Goal: Information Seeking & Learning: Check status

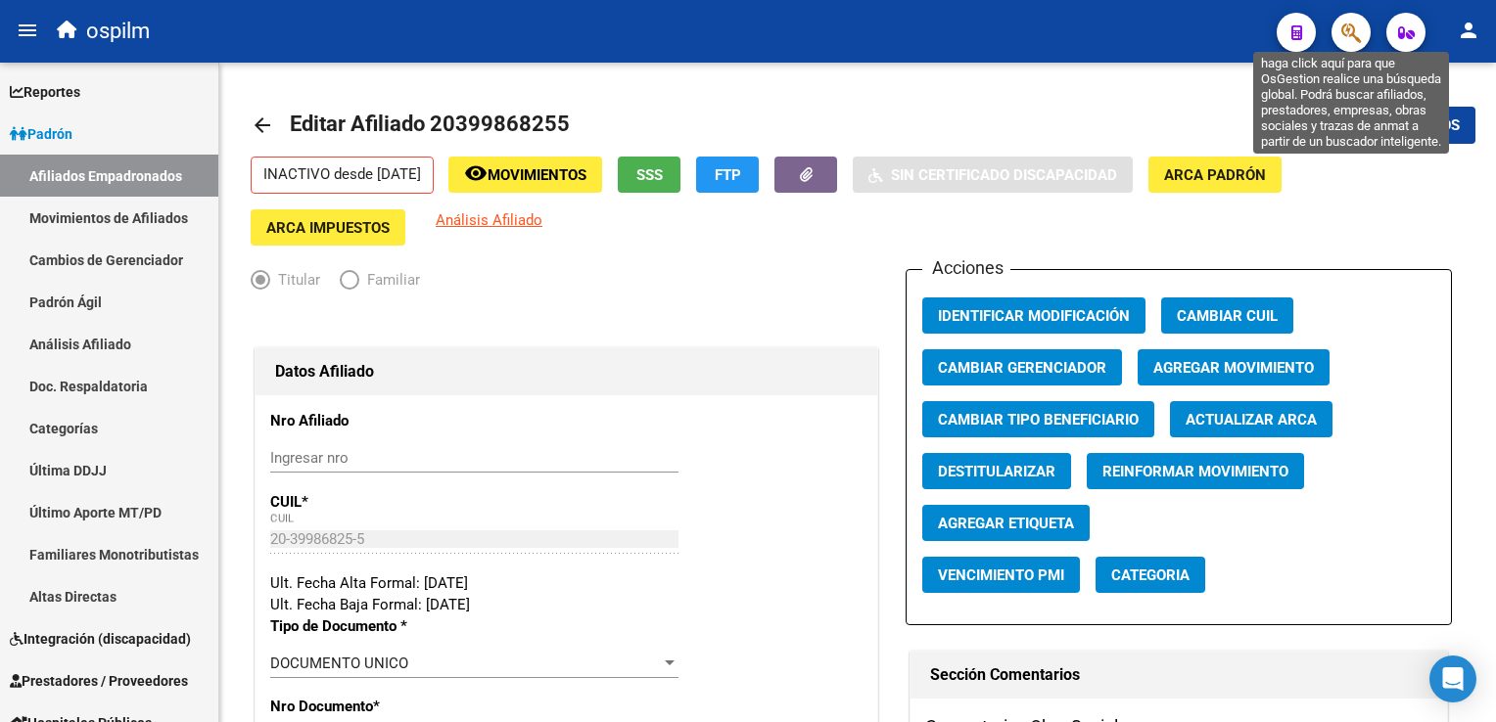
click at [1341, 25] on icon "button" at bounding box center [1351, 33] width 20 height 23
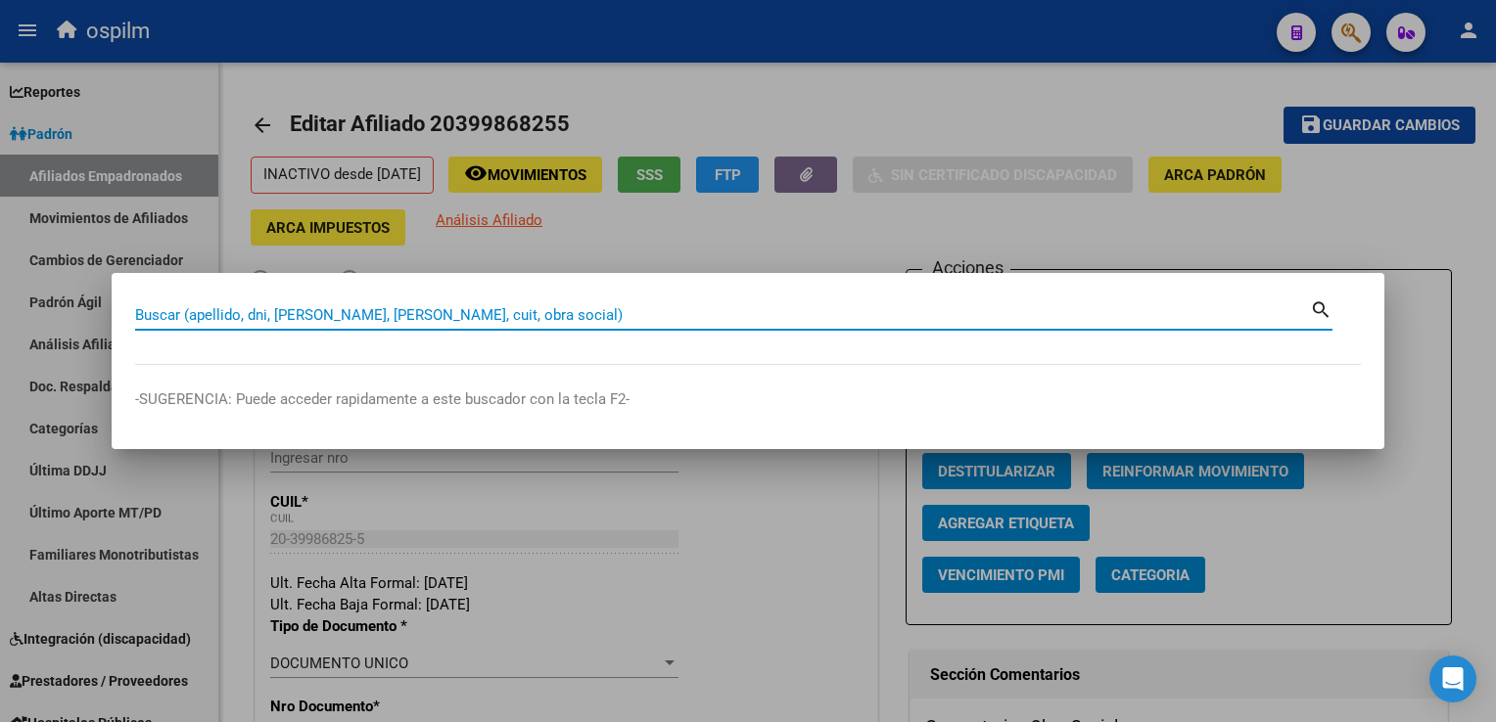
paste input "[PERSON_NAME]"
drag, startPoint x: 244, startPoint y: 307, endPoint x: 55, endPoint y: 306, distance: 188.9
click at [55, 306] on div "[PERSON_NAME] (apellido, dni, [PERSON_NAME], [PERSON_NAME], cuit, obra social) …" at bounding box center [748, 361] width 1496 height 722
paste input "20399868255"
type input "20399868255"
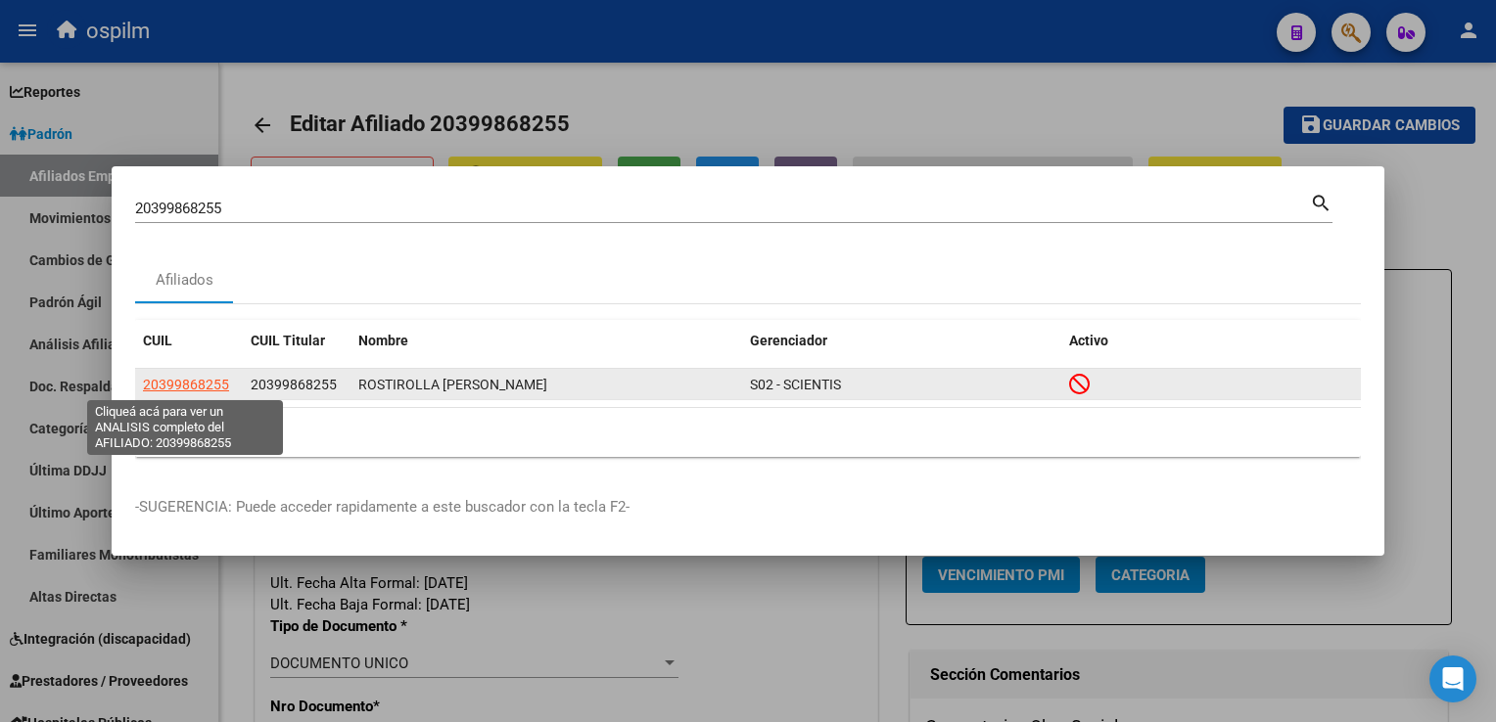
click at [196, 382] on span "20399868255" at bounding box center [186, 385] width 86 height 16
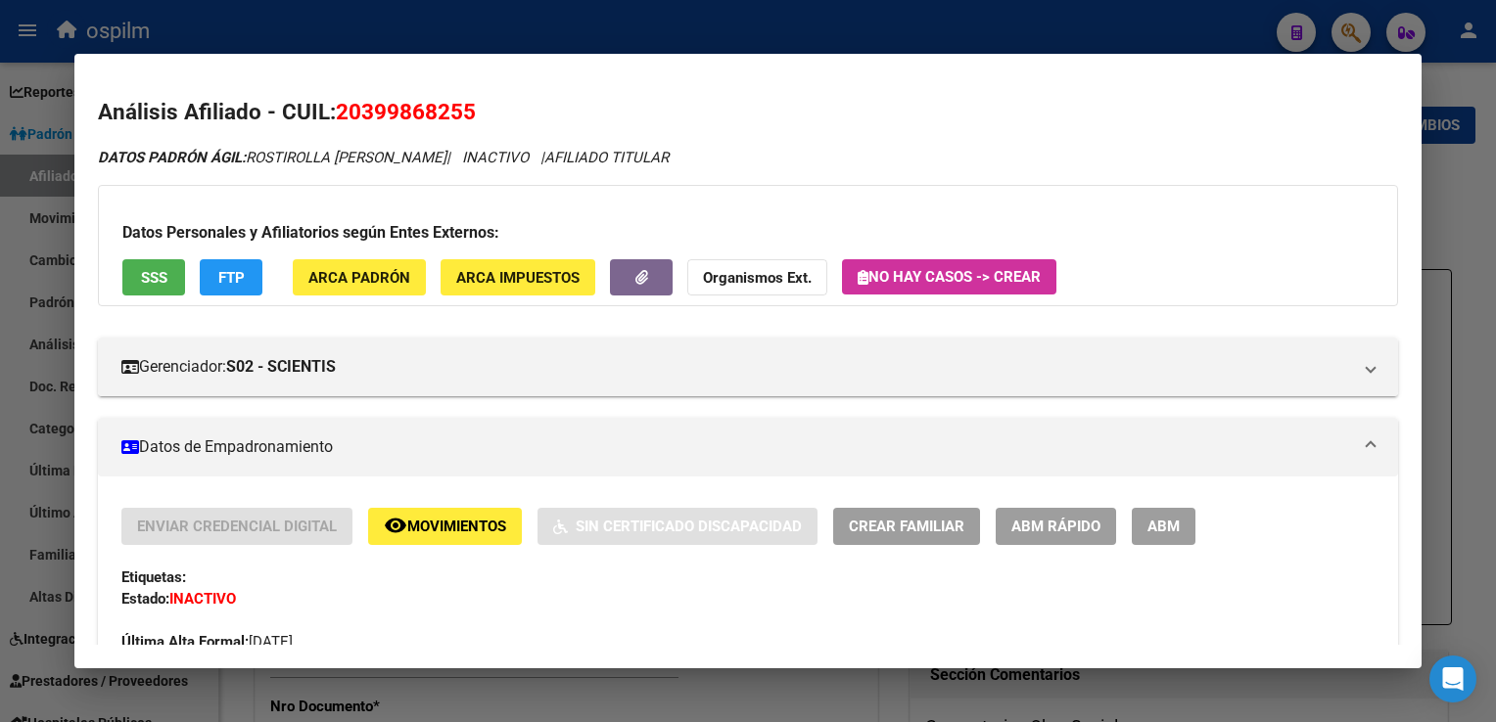
click at [752, 268] on span "Organismos Ext." at bounding box center [757, 277] width 109 height 18
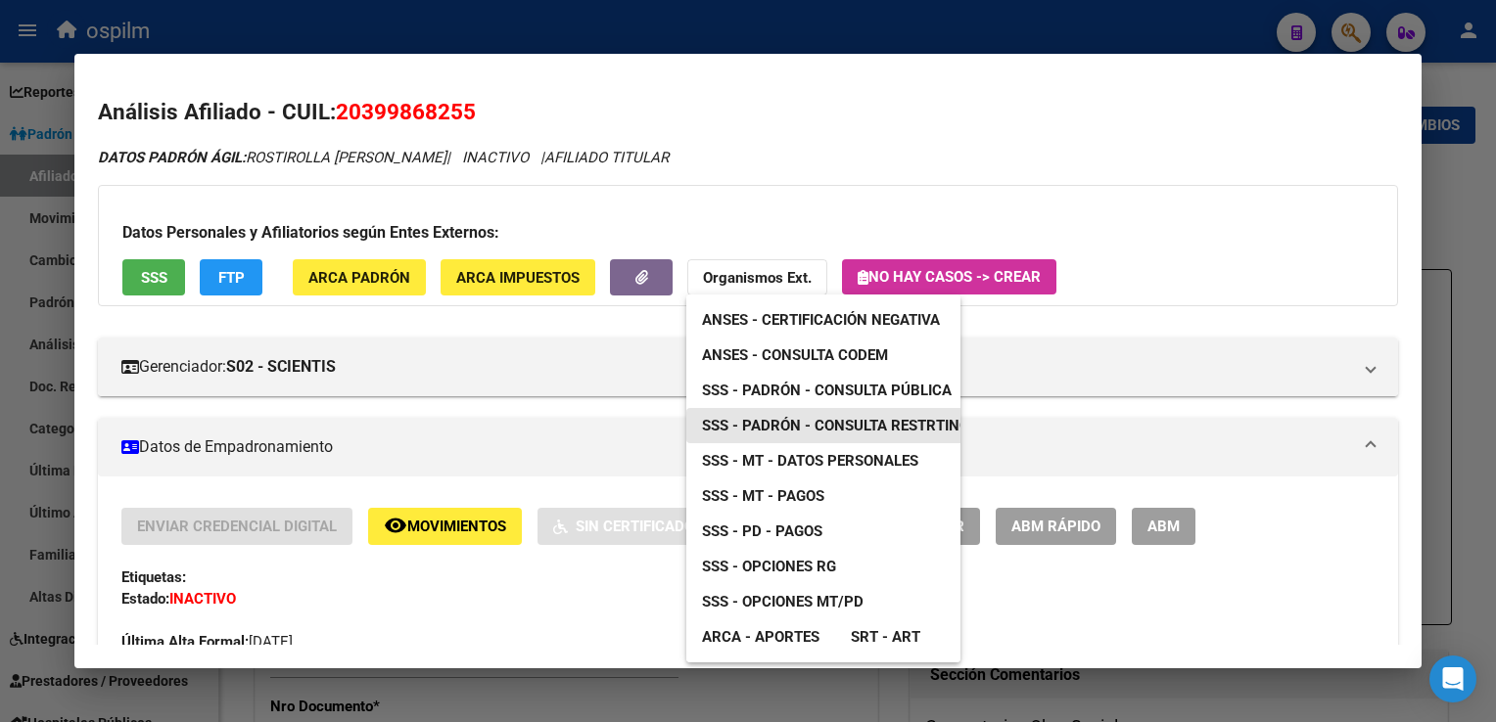
click at [827, 421] on span "SSS - Padrón - Consulta Restrtingida" at bounding box center [847, 426] width 291 height 18
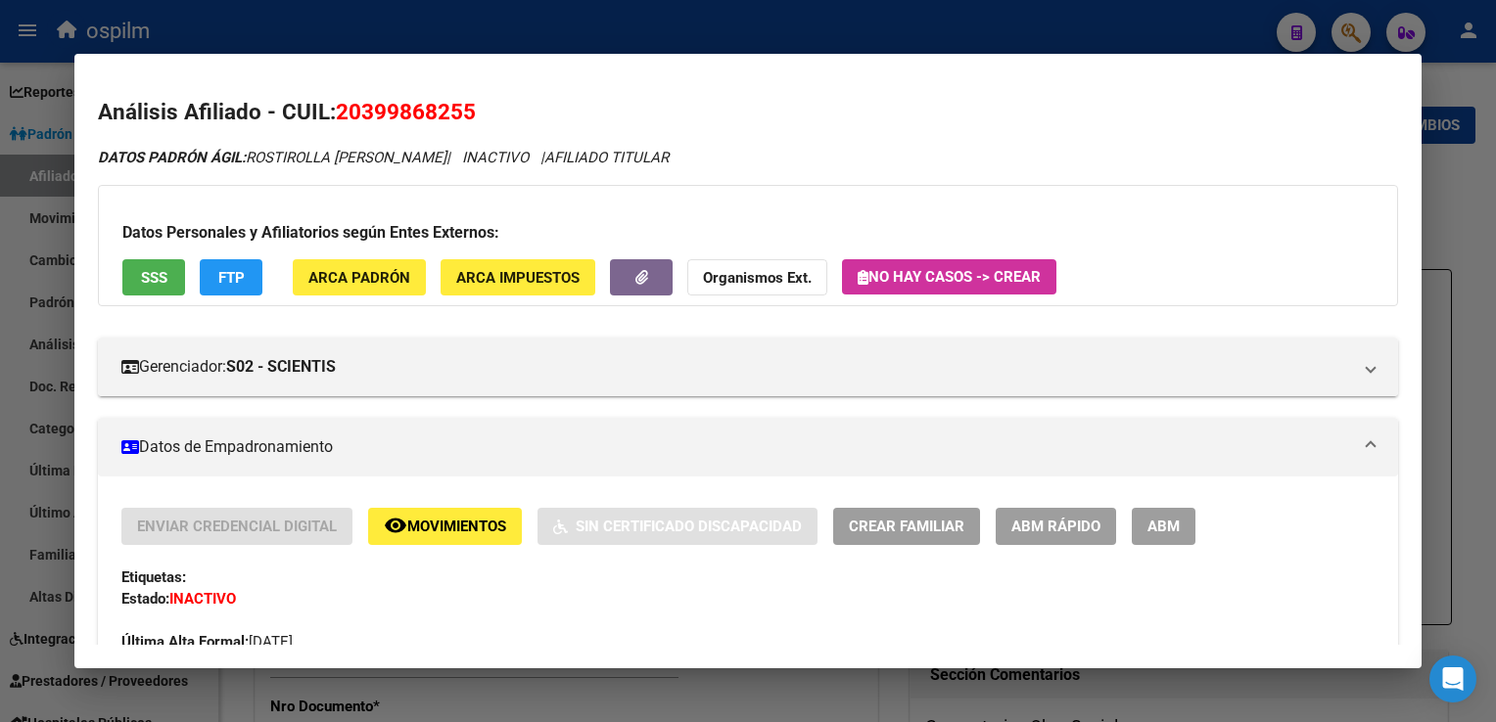
click at [755, 287] on button "Organismos Ext." at bounding box center [757, 277] width 140 height 36
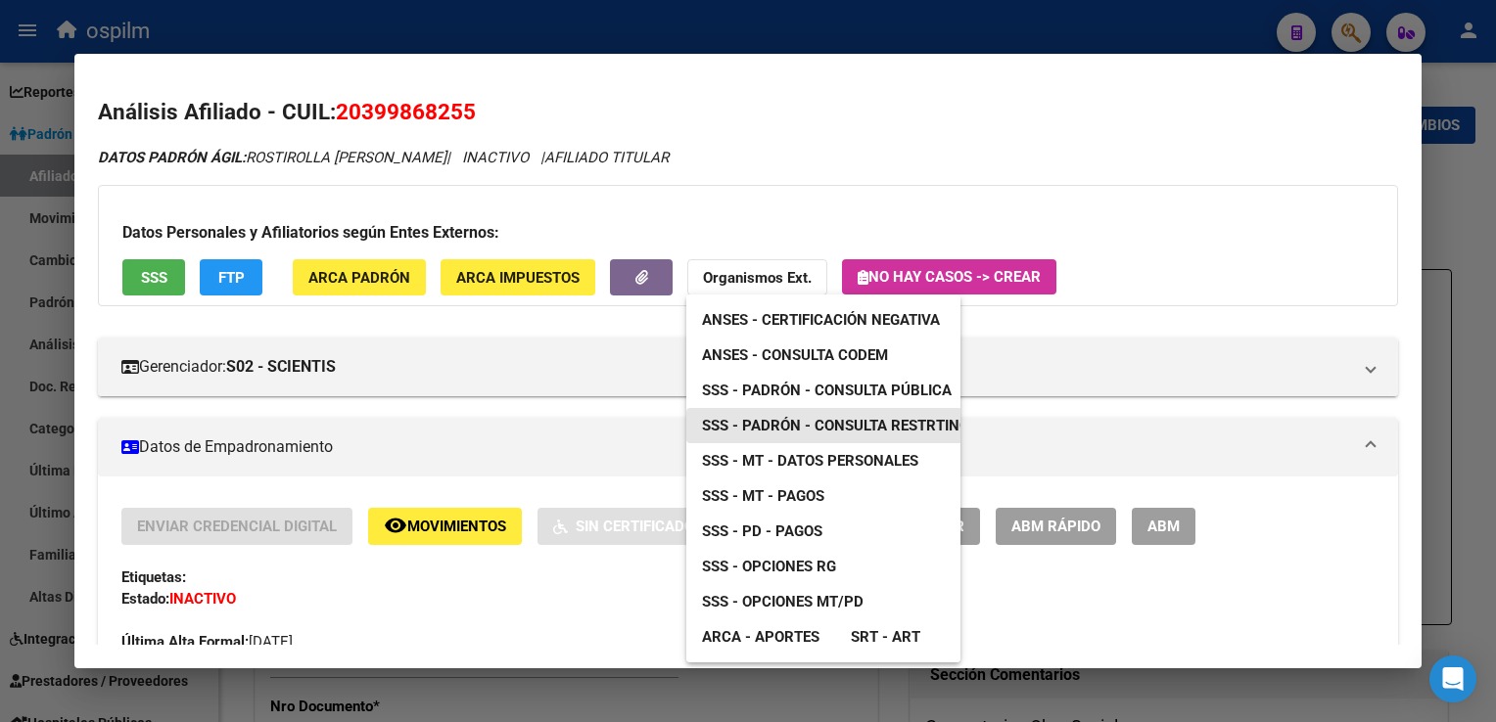
click at [833, 421] on span "SSS - Padrón - Consulta Restrtingida" at bounding box center [847, 426] width 291 height 18
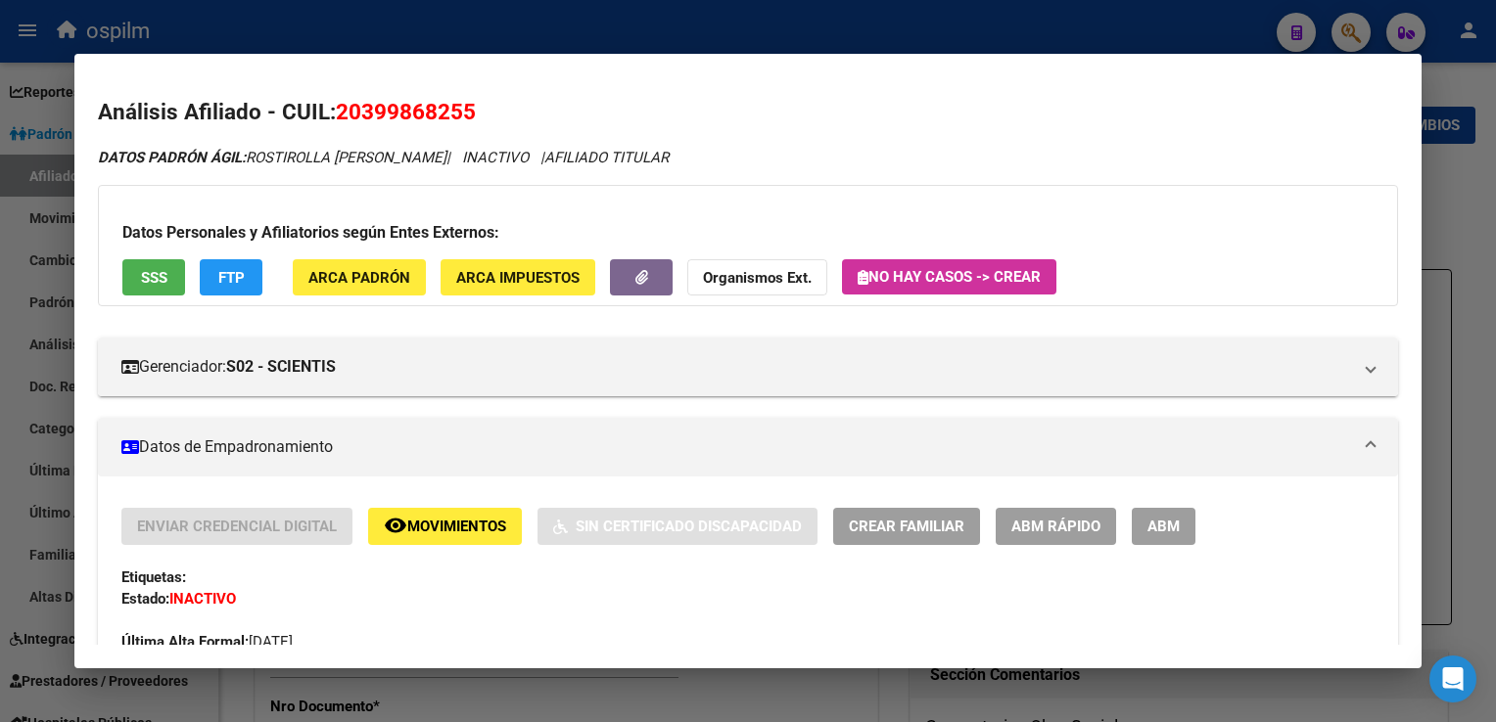
click at [732, 269] on strong "Organismos Ext." at bounding box center [757, 278] width 109 height 18
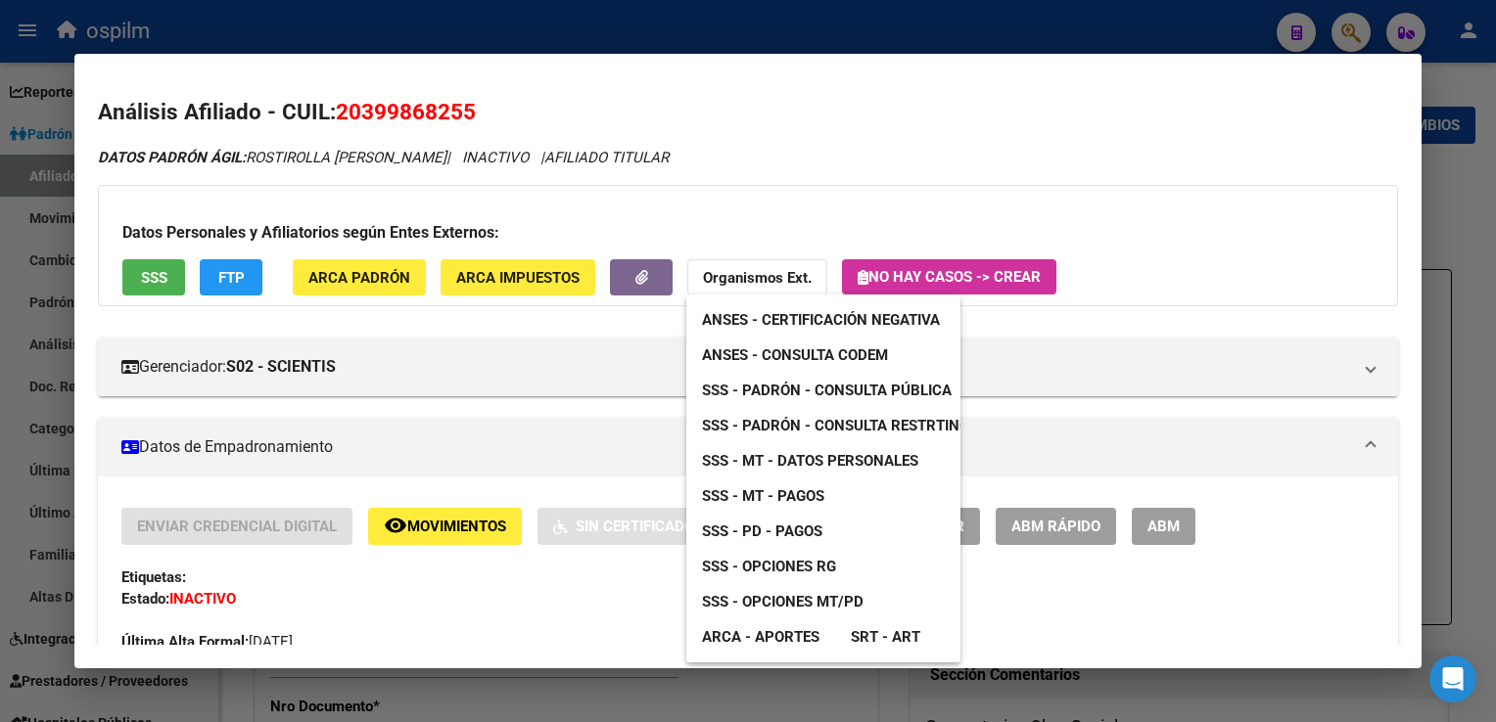
click at [895, 425] on span "SSS - Padrón - Consulta Restrtingida" at bounding box center [847, 426] width 291 height 18
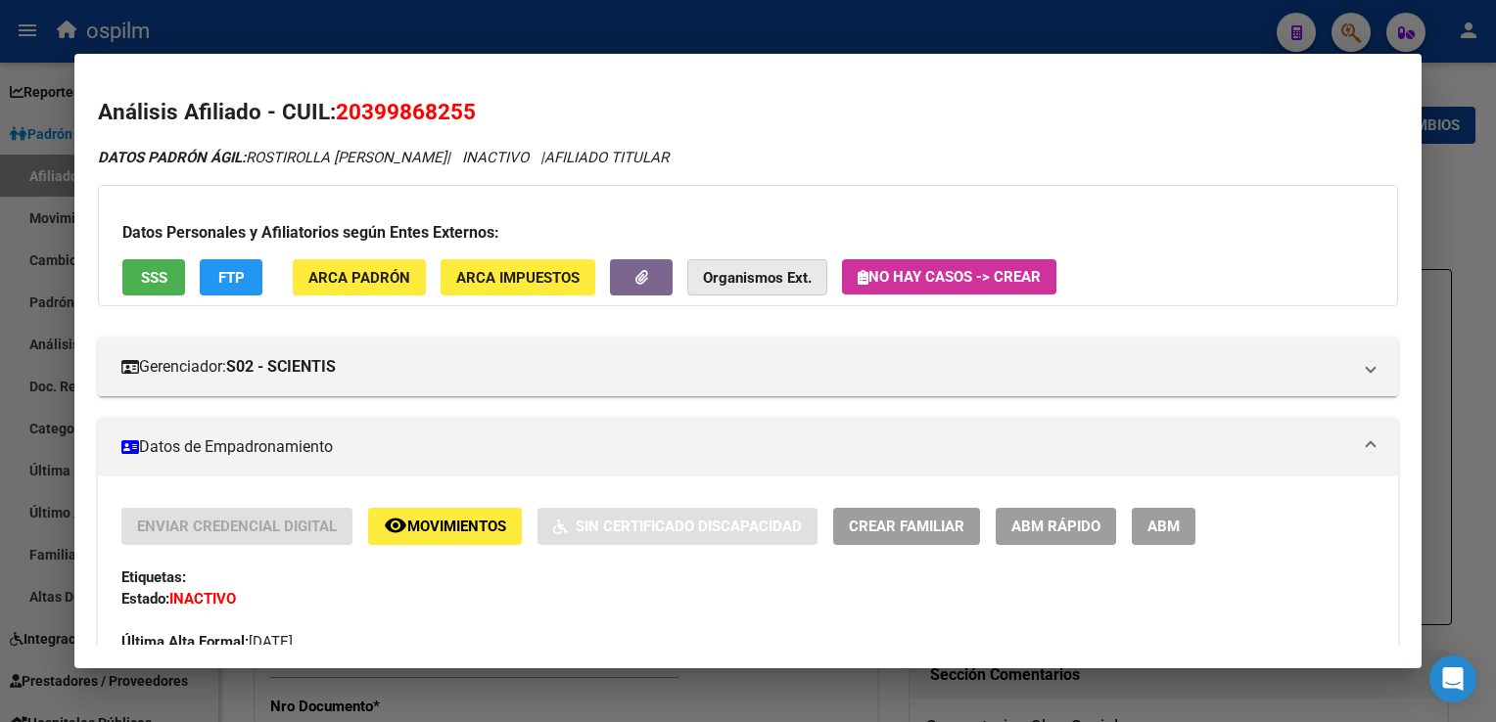
click at [728, 273] on strong "Organismos Ext." at bounding box center [757, 278] width 109 height 18
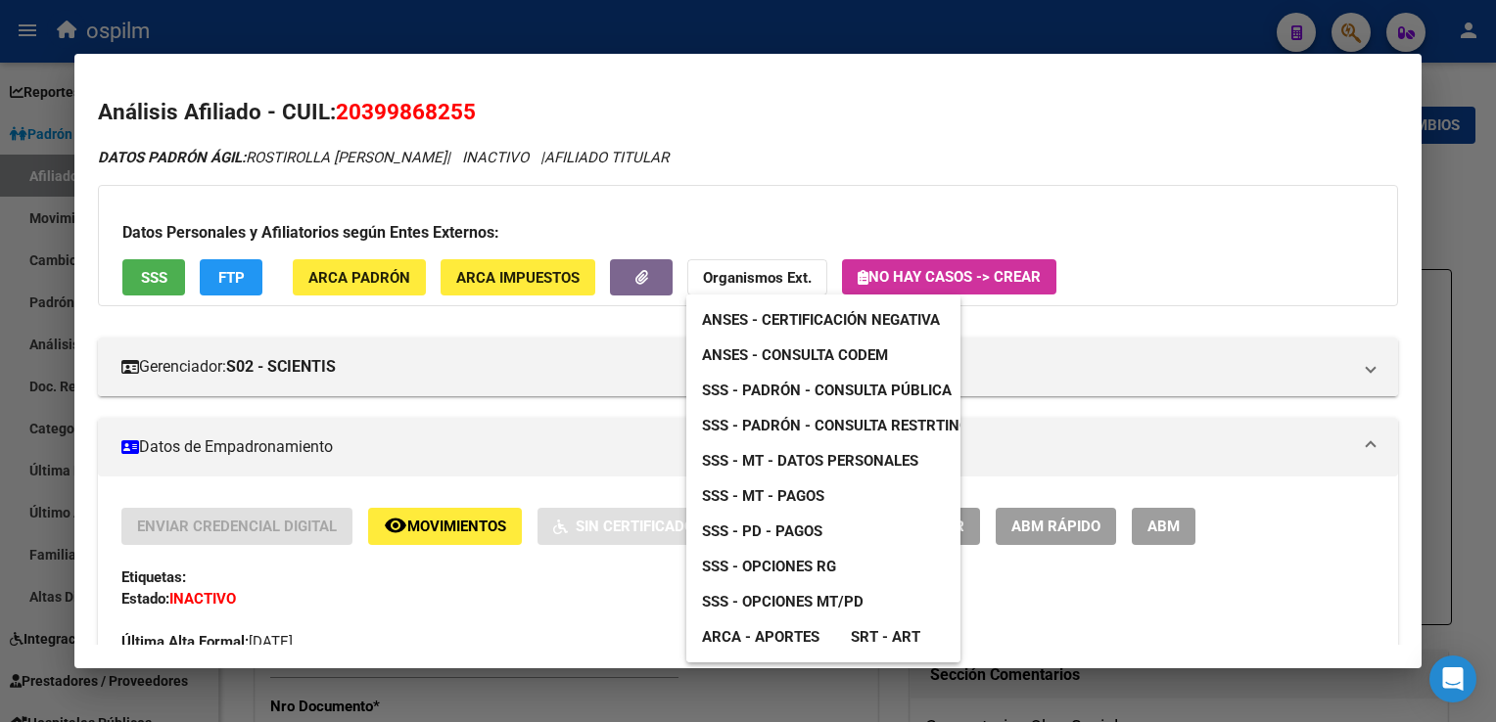
click at [861, 422] on span "SSS - Padrón - Consulta Restrtingida" at bounding box center [847, 426] width 291 height 18
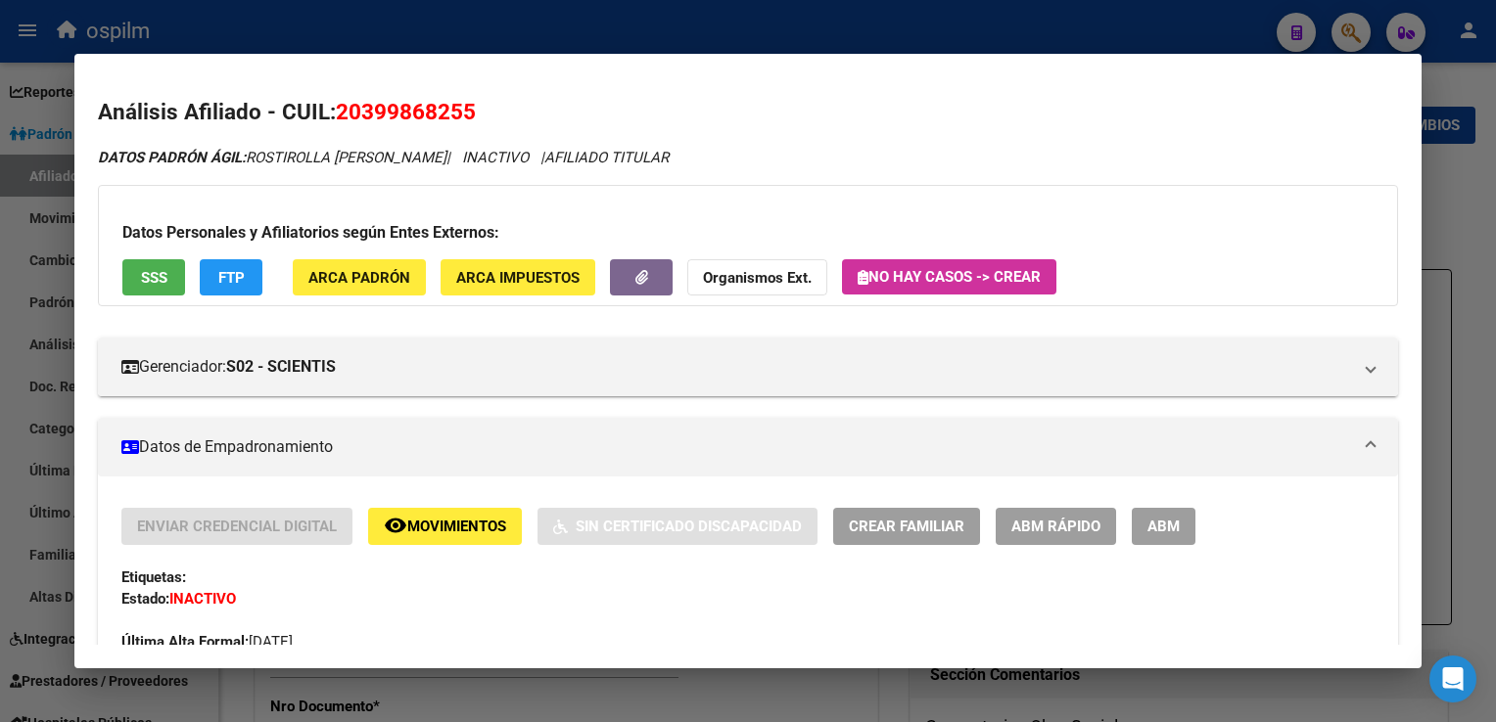
click at [731, 272] on strong "Organismos Ext." at bounding box center [757, 278] width 109 height 18
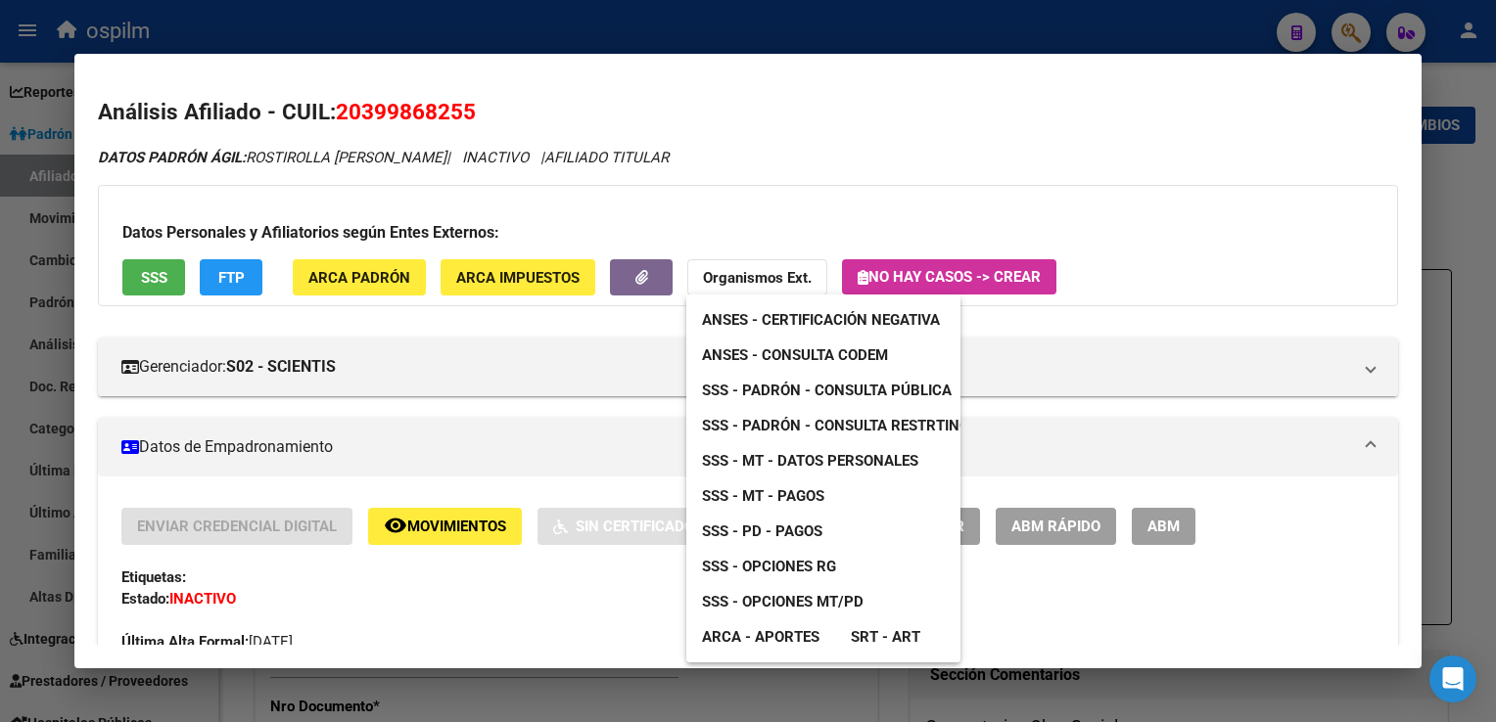
click at [758, 114] on div at bounding box center [748, 361] width 1496 height 722
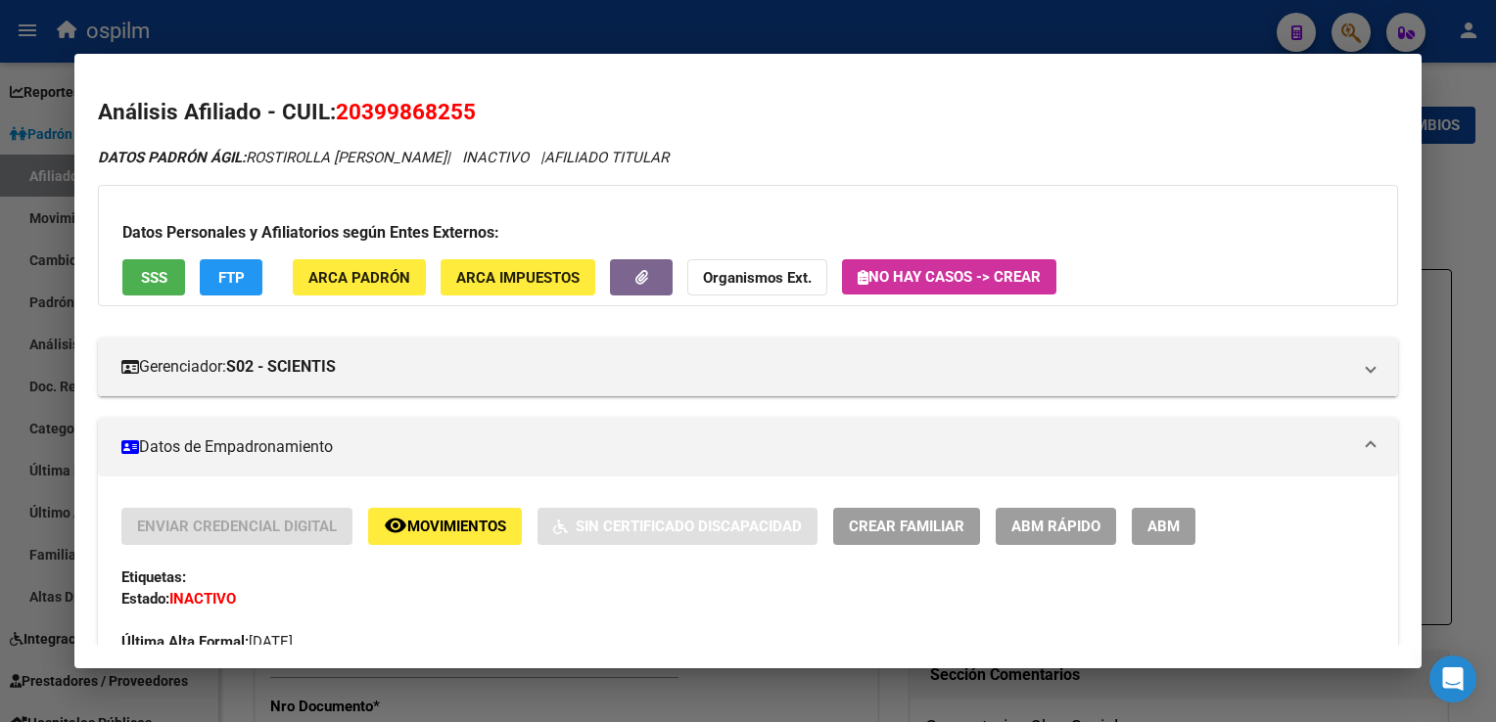
click at [137, 273] on button "SSS" at bounding box center [153, 277] width 63 height 36
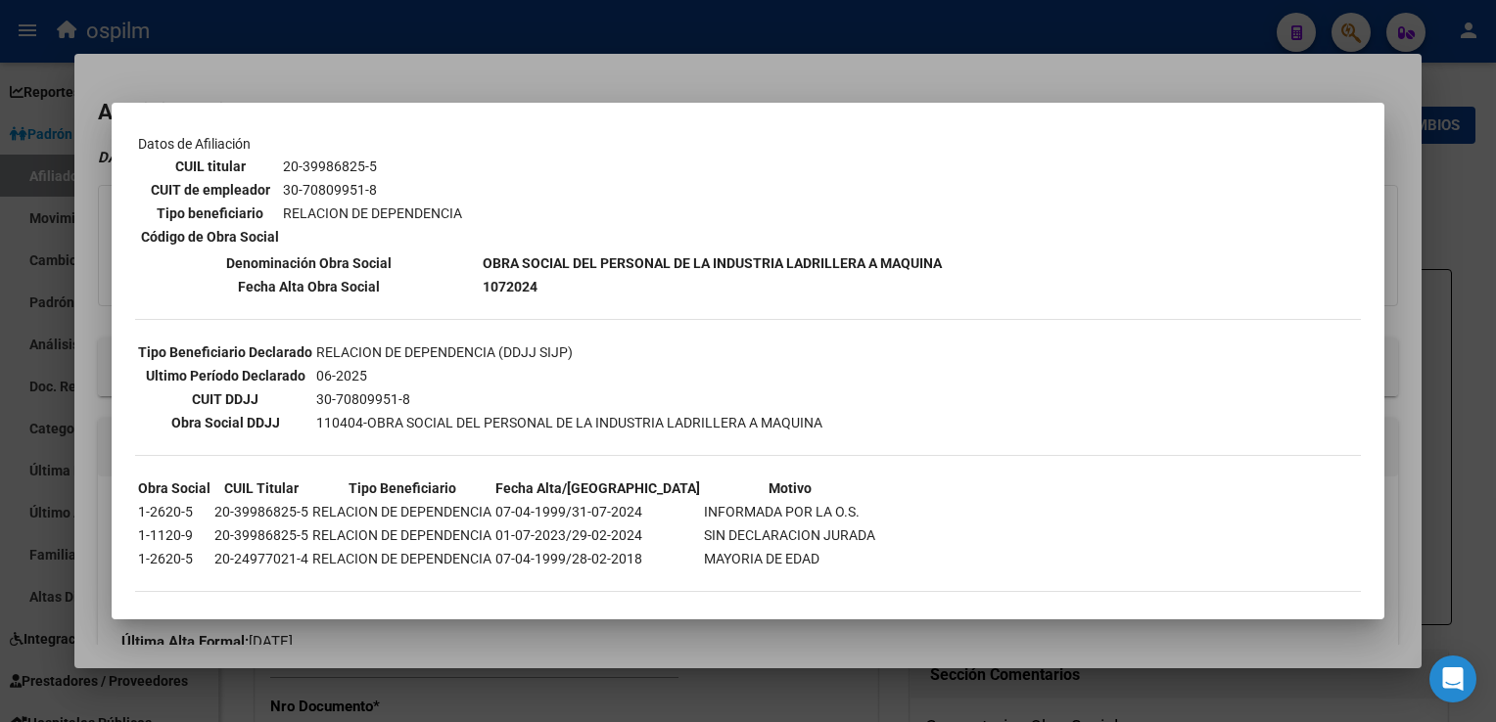
scroll to position [325, 0]
click at [488, 73] on div at bounding box center [748, 361] width 1496 height 722
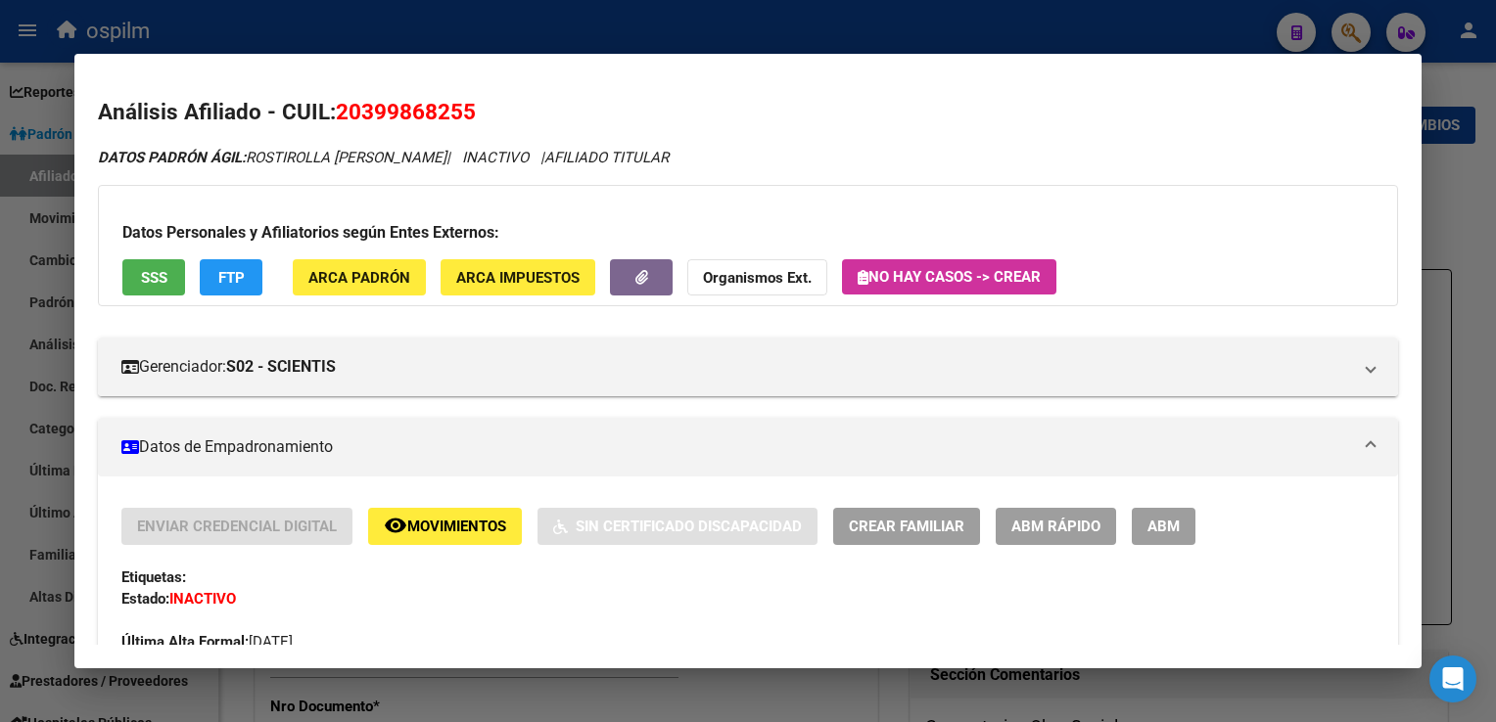
click at [218, 276] on span "FTP" at bounding box center [231, 278] width 26 height 18
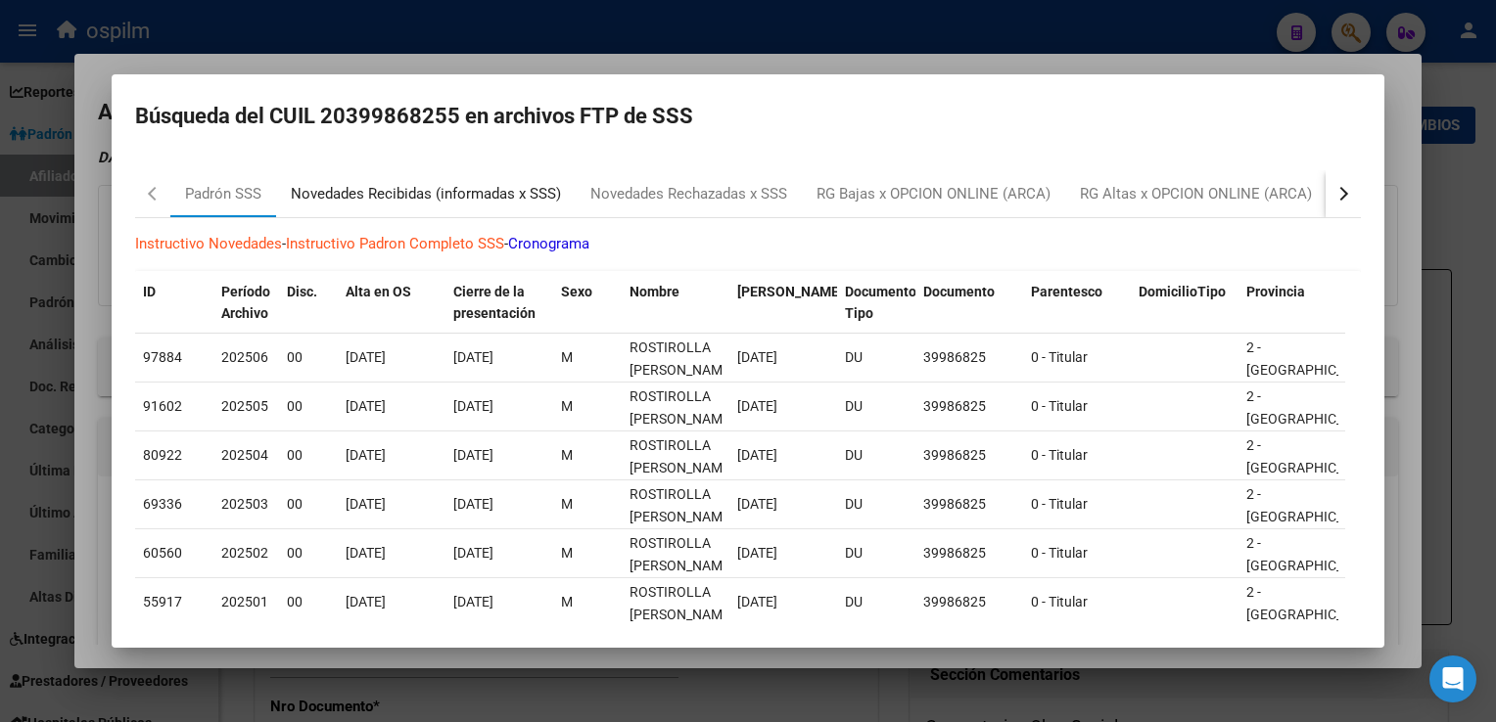
click at [464, 187] on div "Novedades Recibidas (informadas x SSS)" at bounding box center [426, 194] width 270 height 23
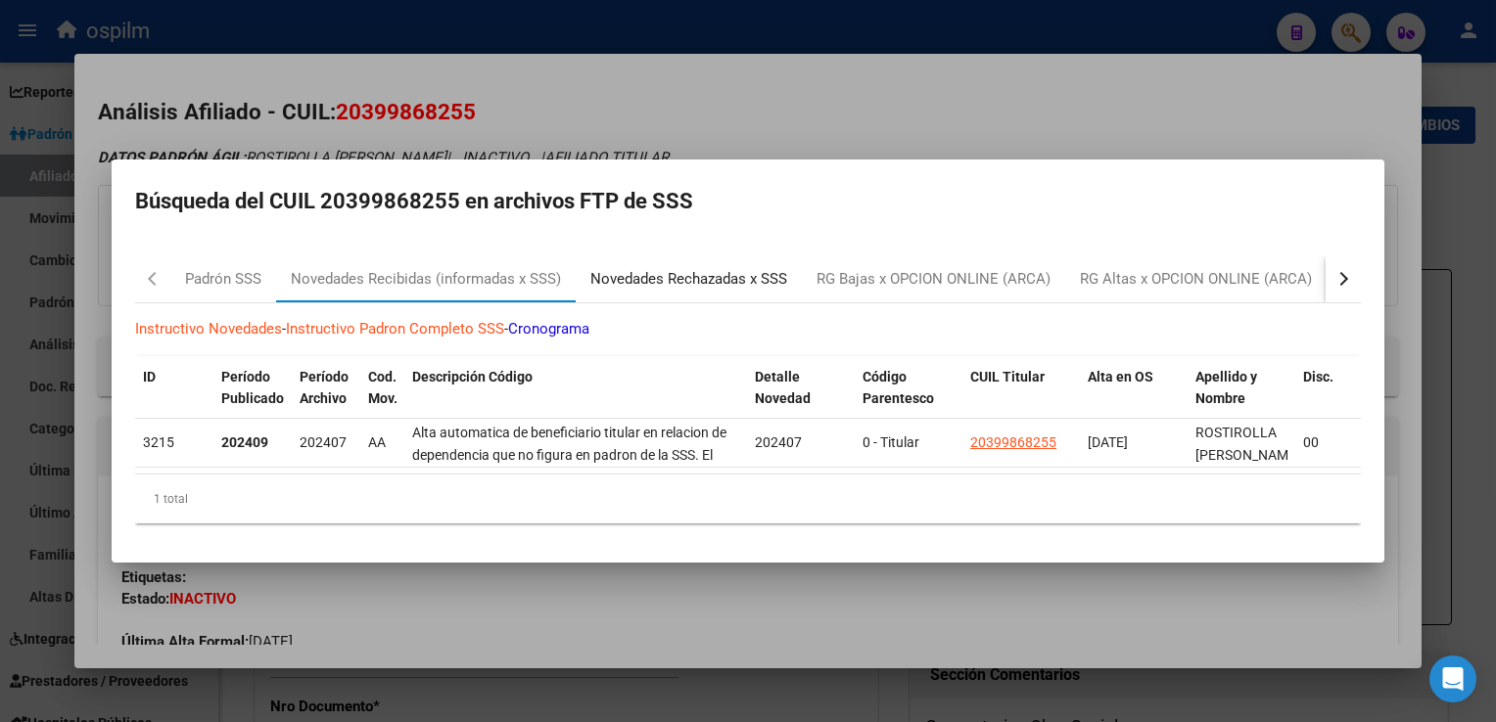
click at [666, 268] on div "Novedades Rechazadas x SSS" at bounding box center [688, 279] width 197 height 23
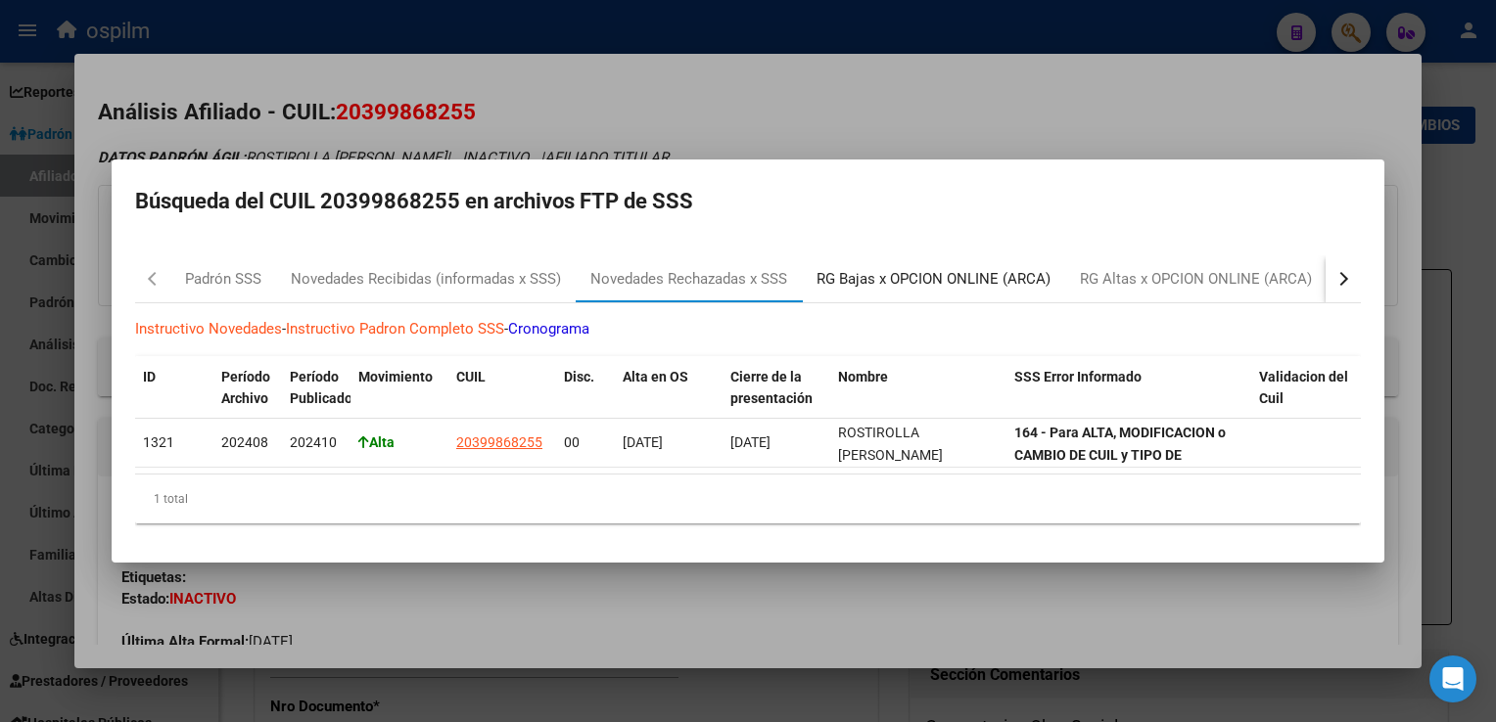
click at [869, 274] on div "RG Bajas x OPCION ONLINE (ARCA)" at bounding box center [933, 279] width 234 height 23
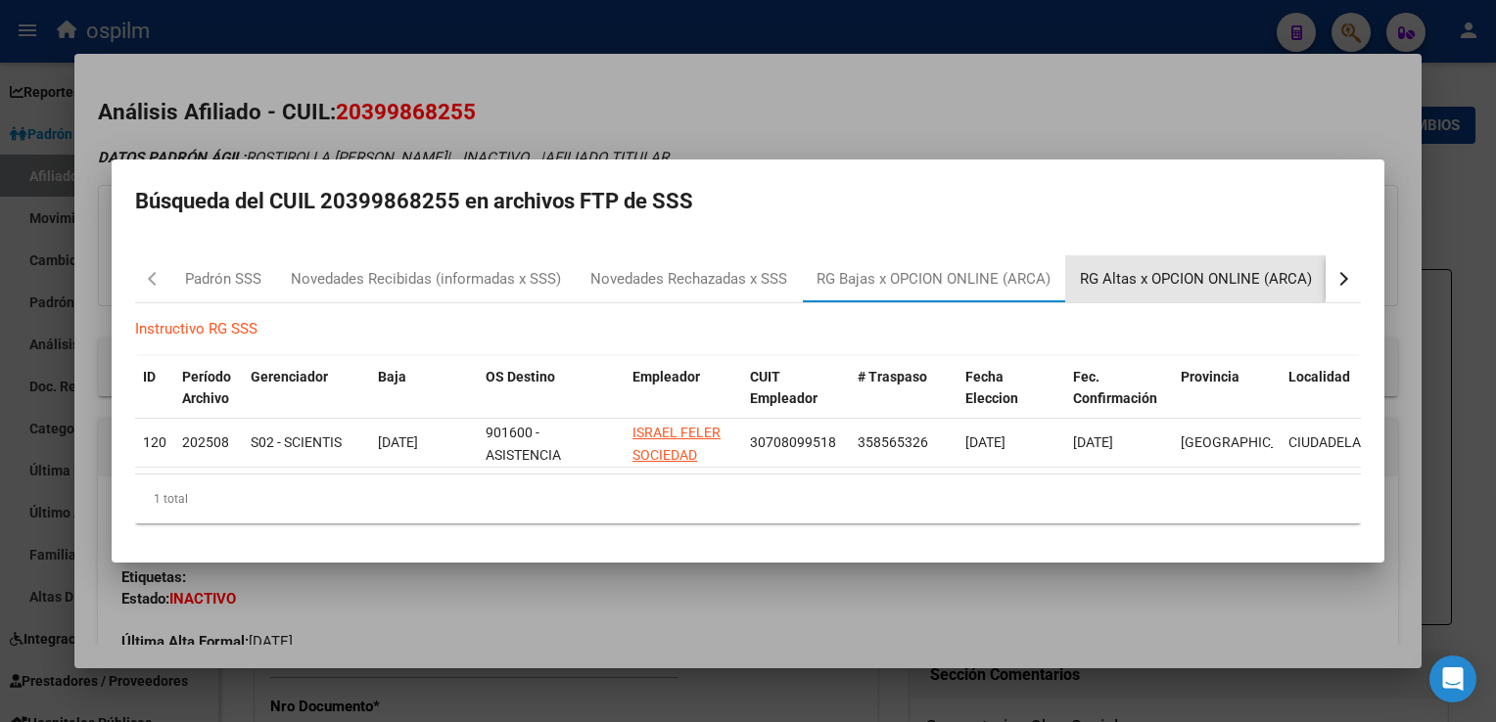
click at [1104, 269] on div "RG Altas x OPCION ONLINE (ARCA)" at bounding box center [1196, 279] width 232 height 23
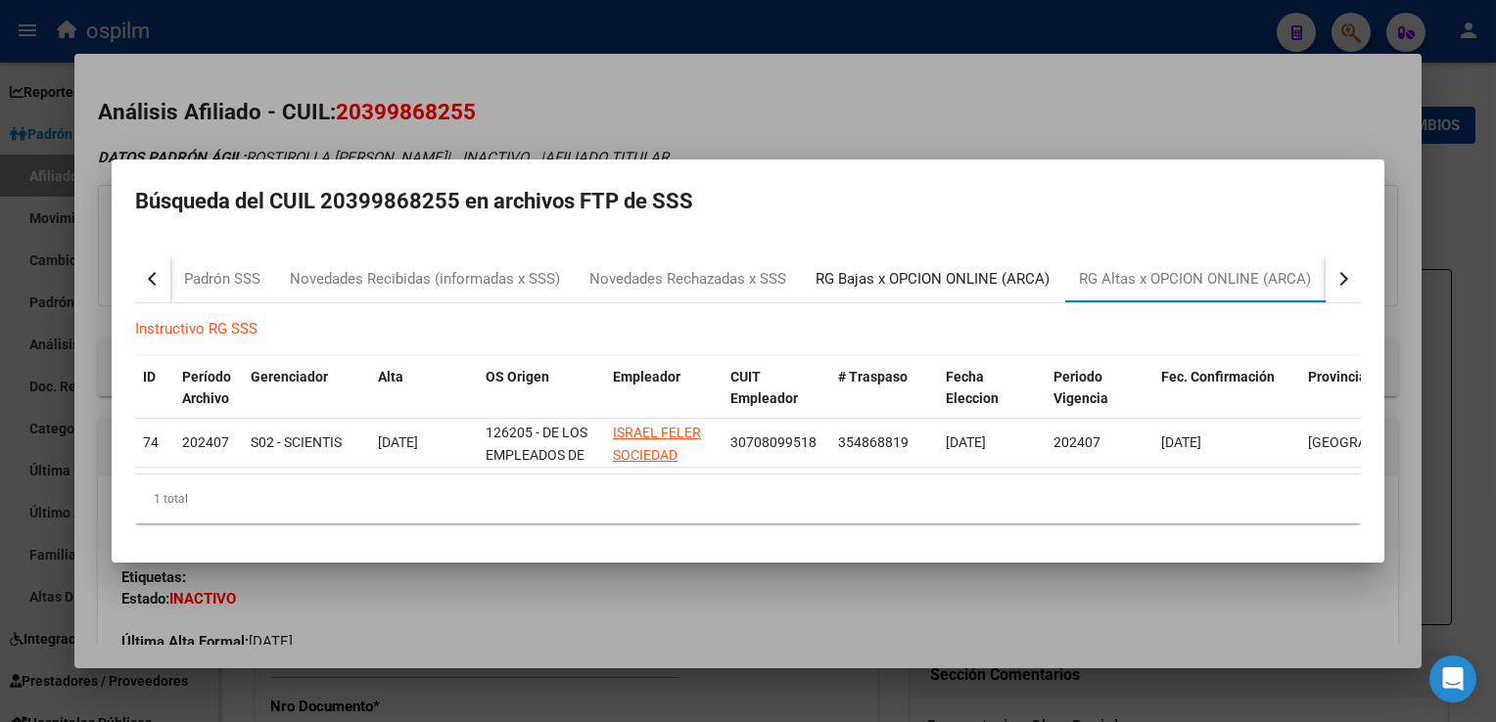
click at [982, 268] on div "RG Bajas x OPCION ONLINE (ARCA)" at bounding box center [932, 279] width 234 height 23
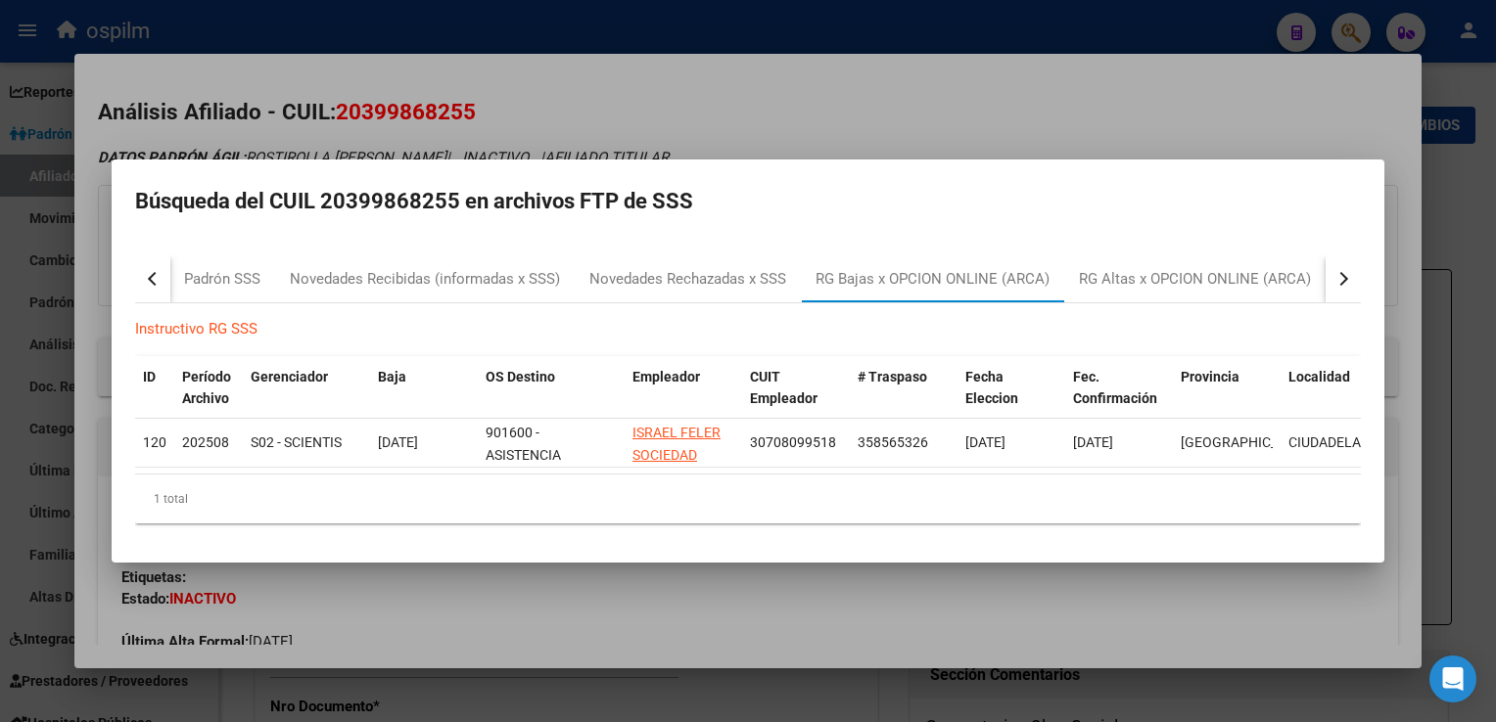
click at [777, 80] on div at bounding box center [748, 361] width 1496 height 722
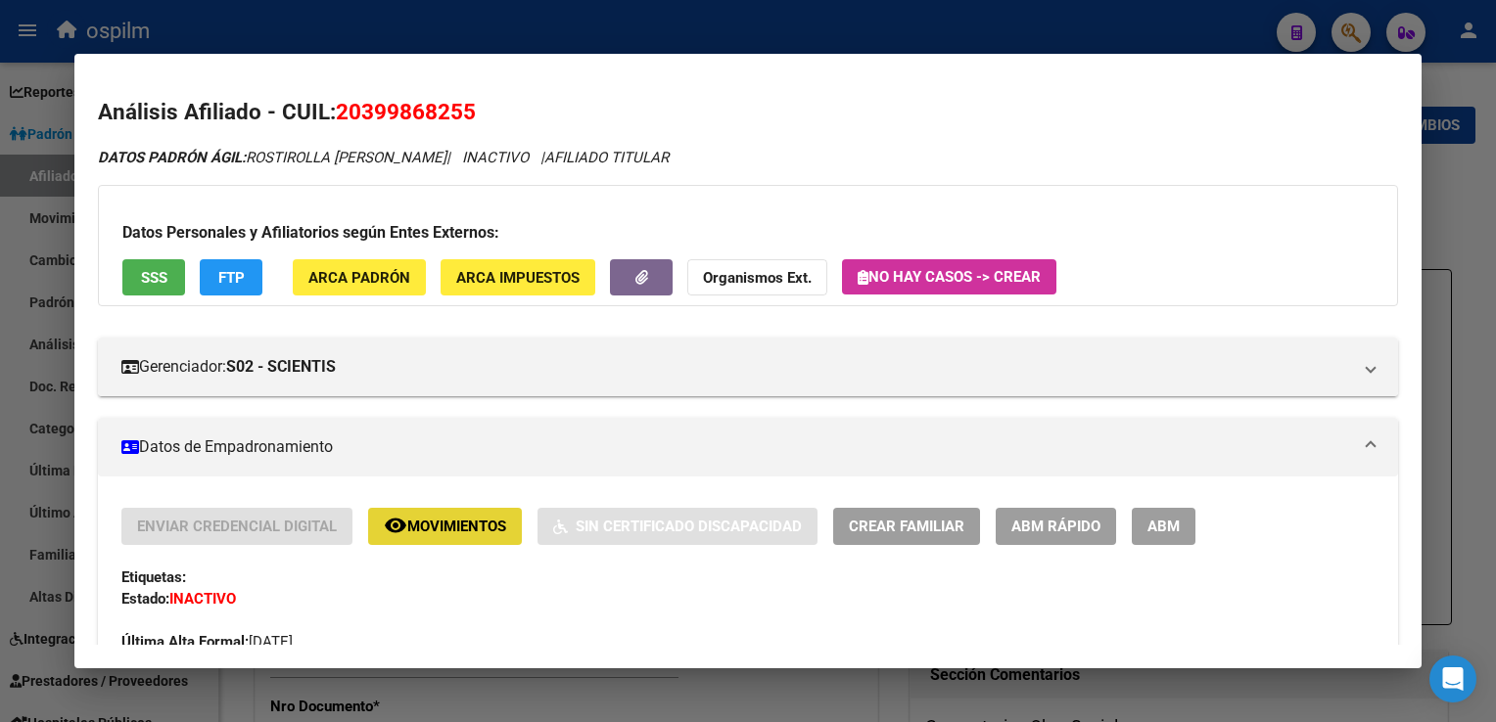
click at [438, 515] on button "remove_red_eye Movimientos" at bounding box center [445, 526] width 154 height 36
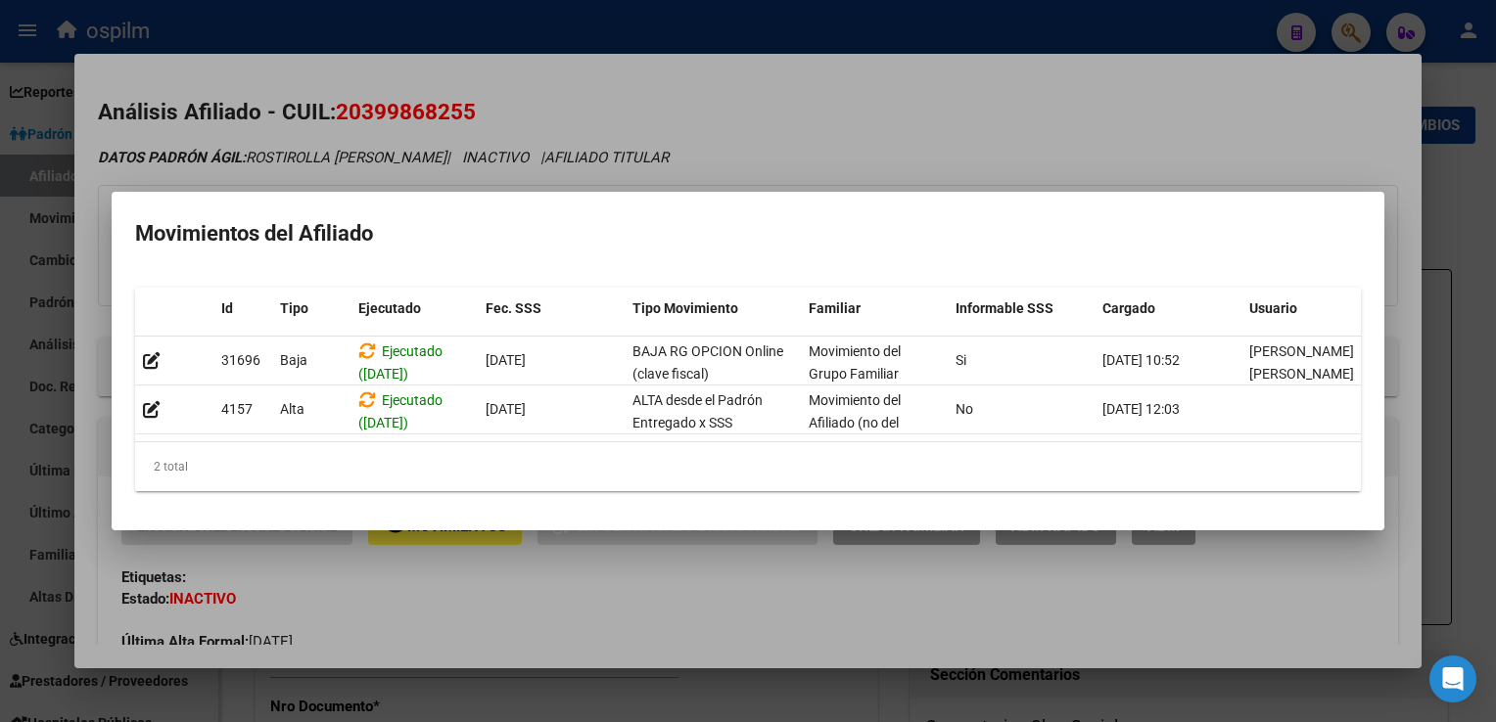
click at [731, 93] on div at bounding box center [748, 361] width 1496 height 722
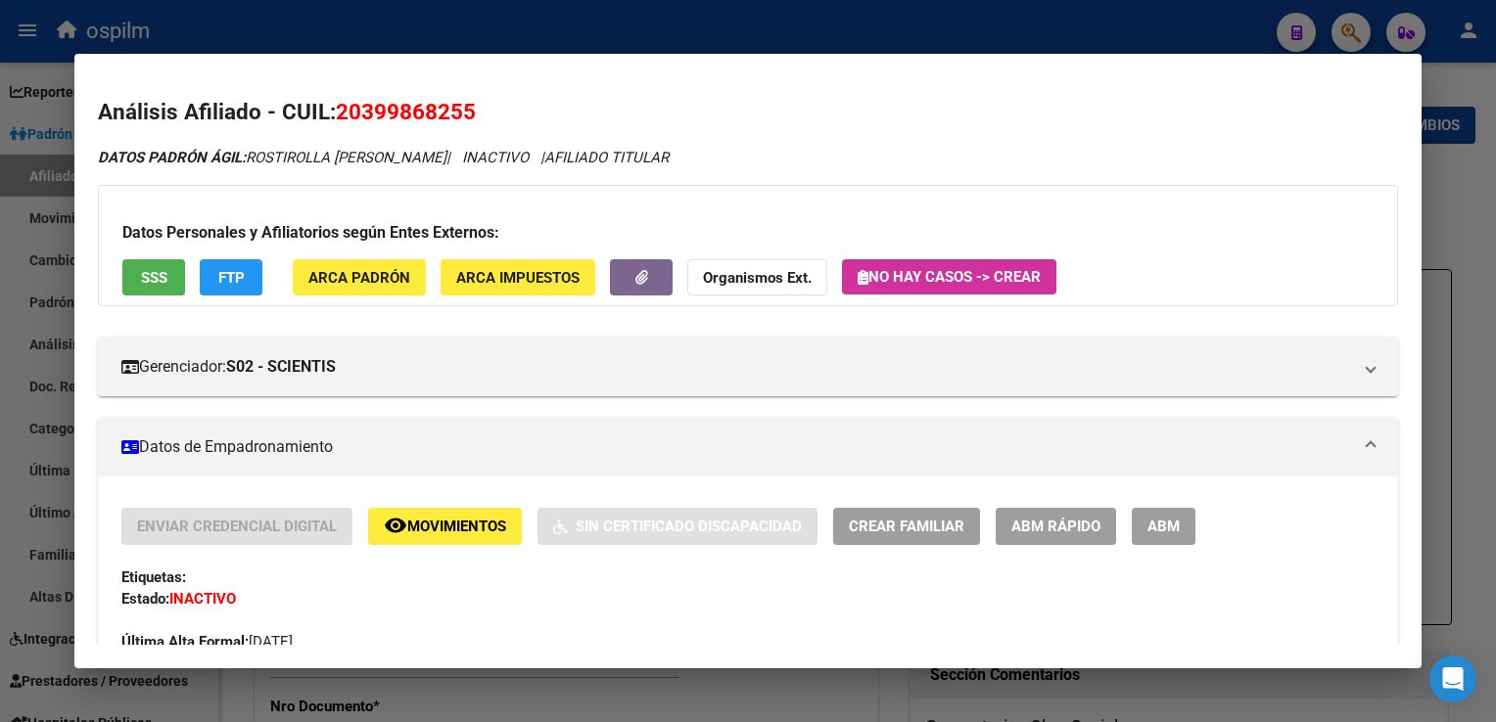
scroll to position [913, 0]
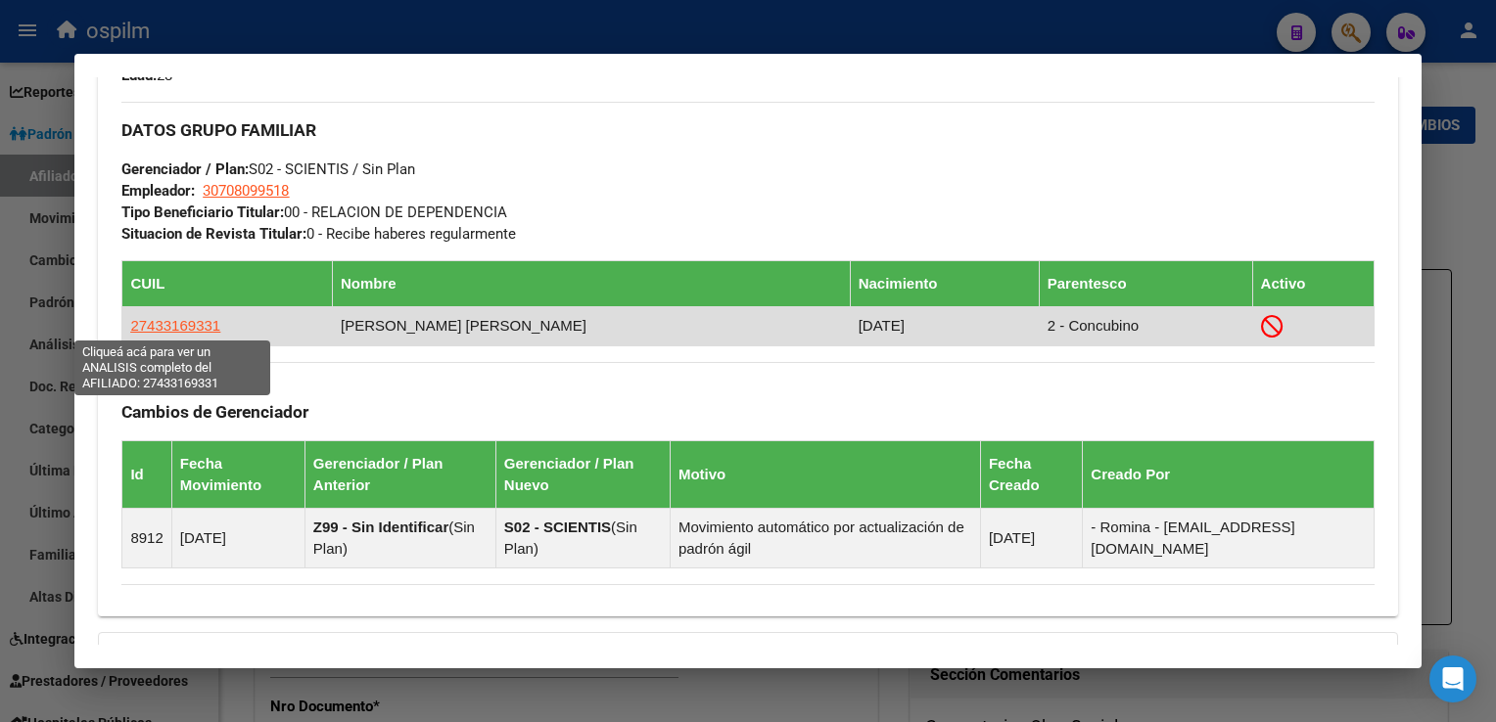
click at [154, 323] on span "27433169331" at bounding box center [175, 325] width 90 height 17
type textarea "27433169331"
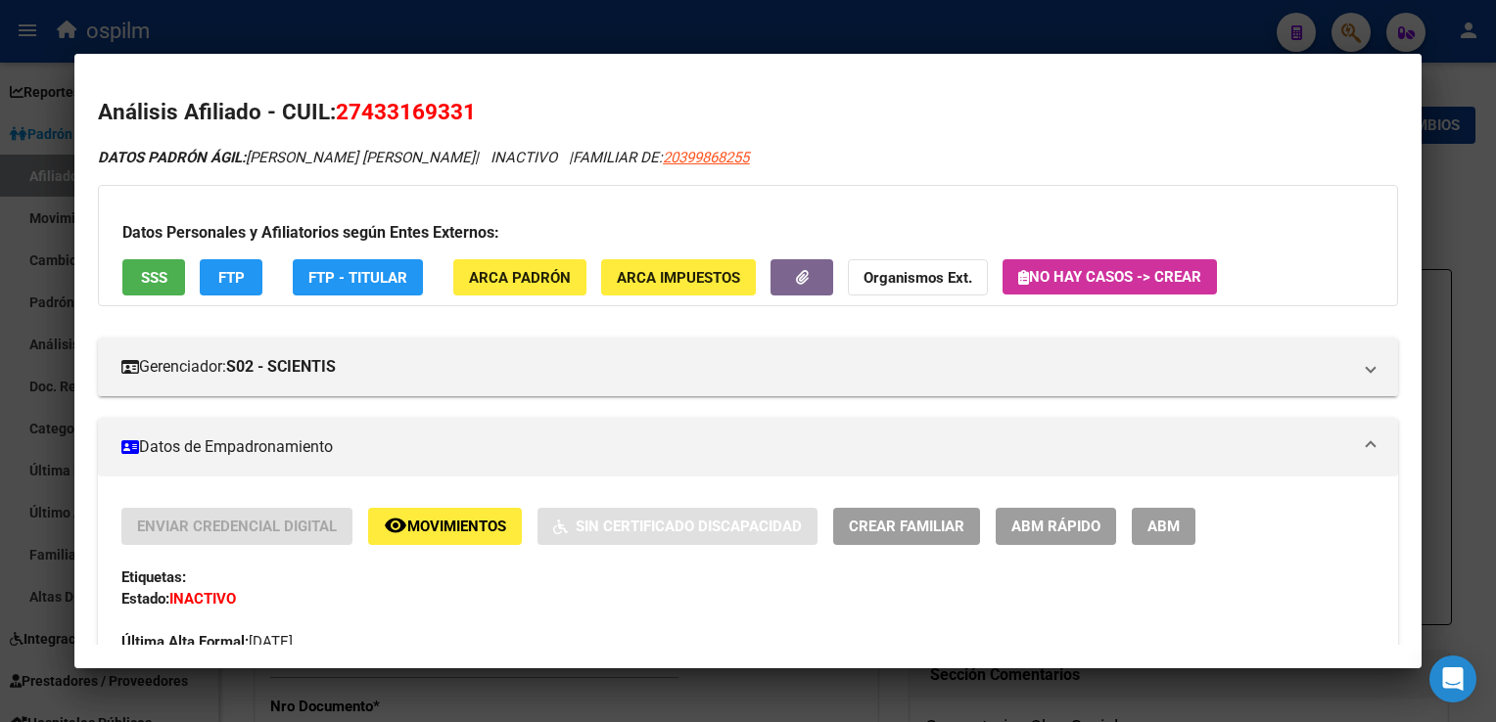
click at [1457, 172] on div at bounding box center [748, 361] width 1496 height 722
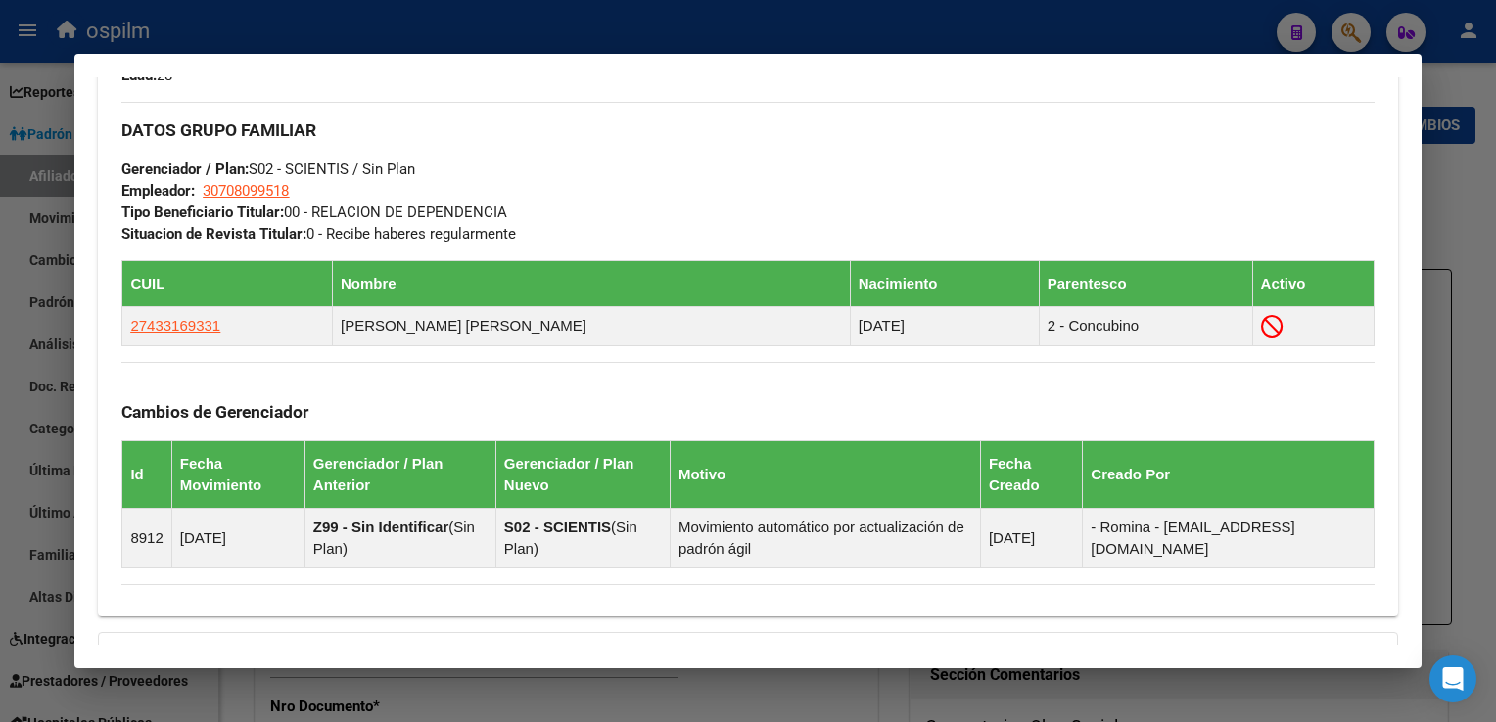
click at [1457, 172] on div at bounding box center [748, 361] width 1496 height 722
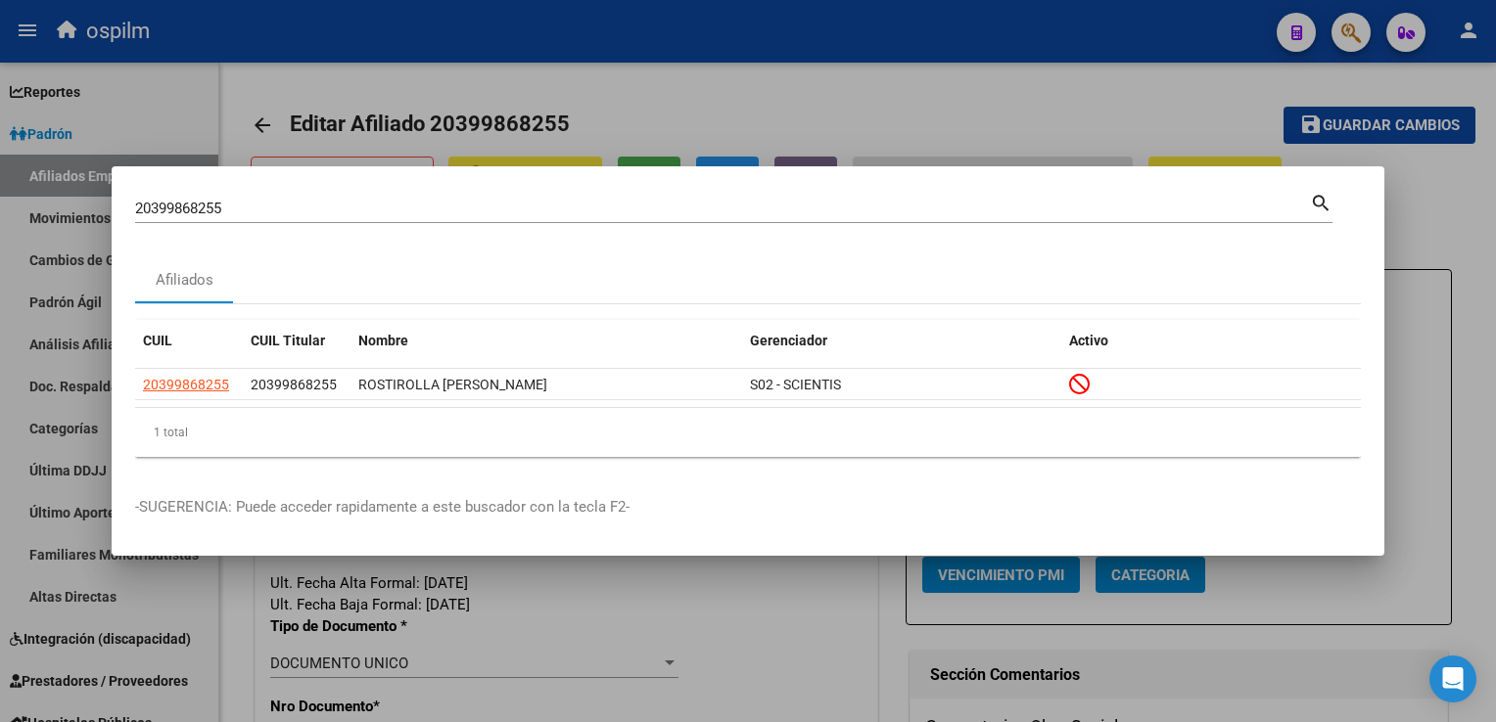
click at [1438, 208] on div at bounding box center [748, 361] width 1496 height 722
